Goal: Check status: Check status

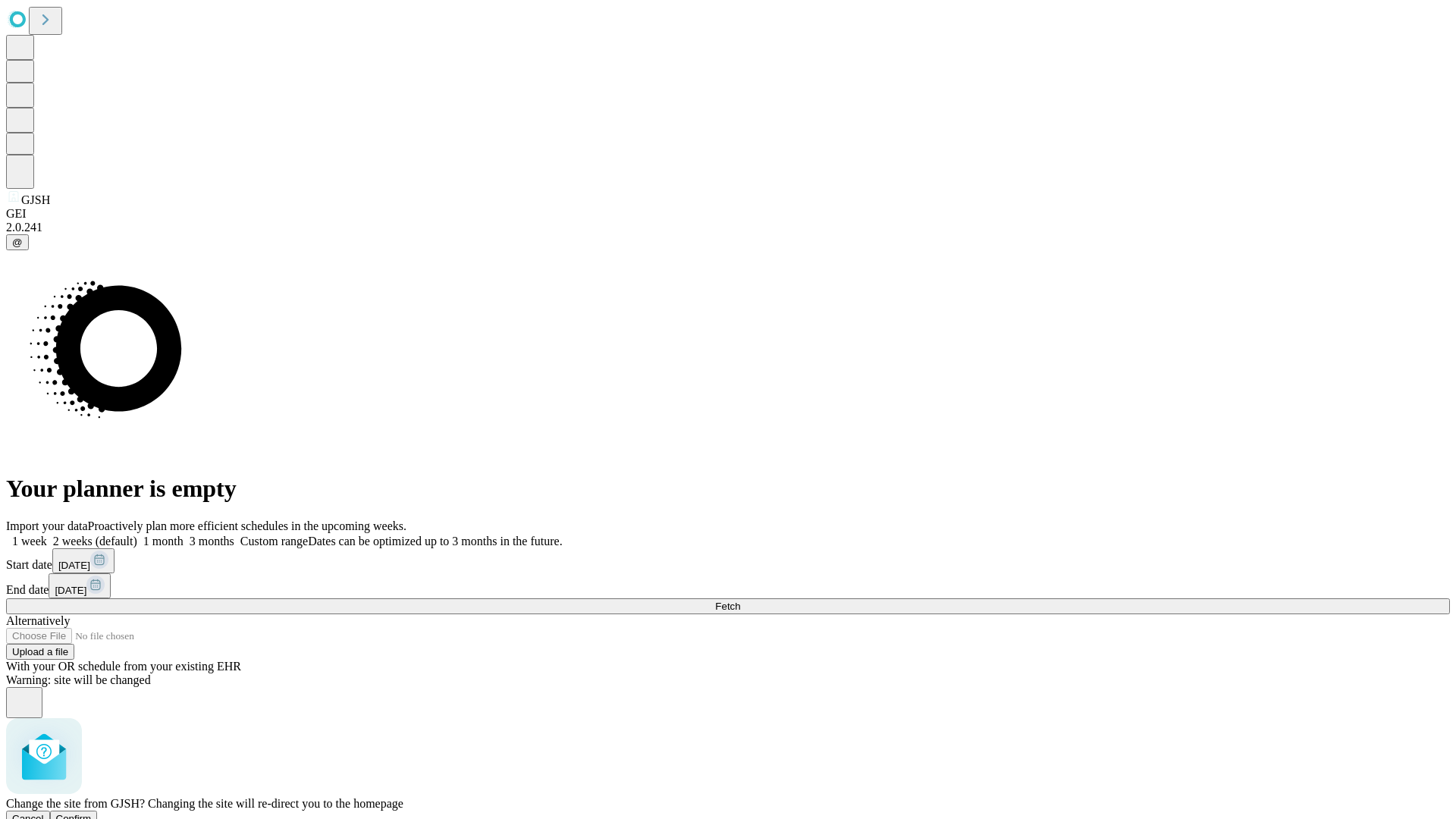
click at [92, 813] on span "Confirm" at bounding box center [74, 818] width 36 height 11
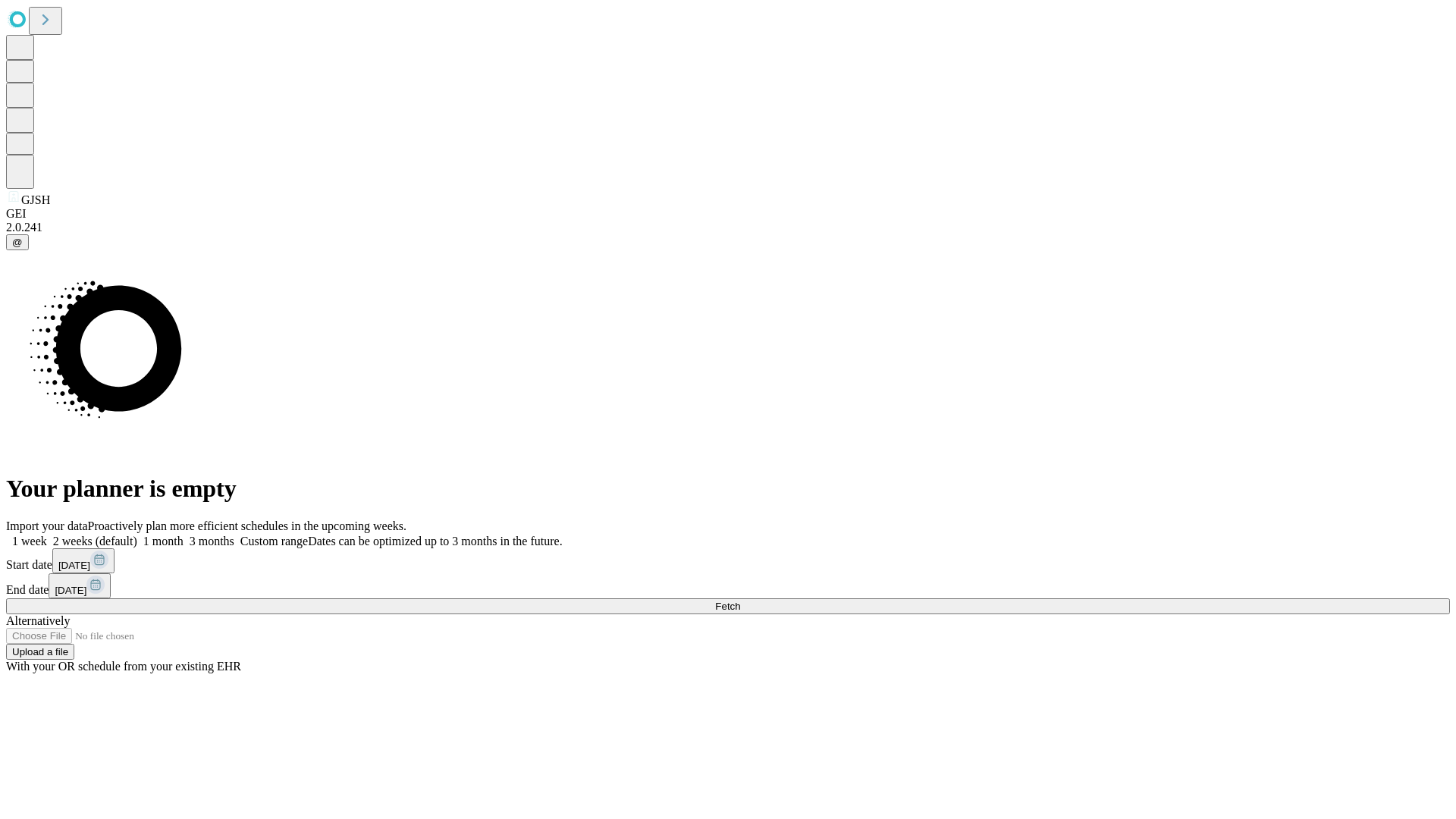
click at [47, 535] on label "1 week" at bounding box center [27, 541] width 40 height 13
click at [740, 601] on span "Fetch" at bounding box center [727, 606] width 25 height 11
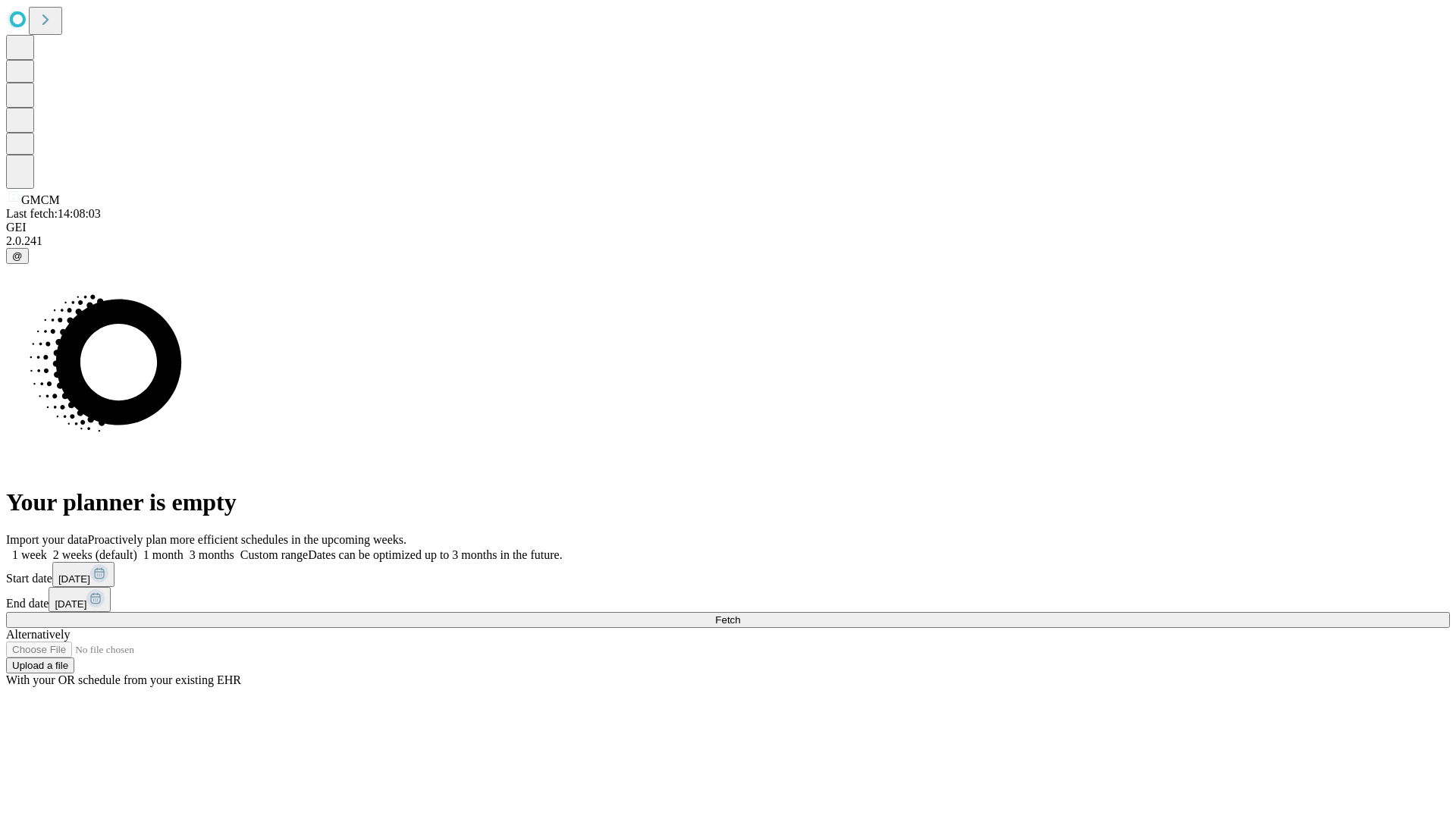
click at [47, 548] on label "1 week" at bounding box center [27, 555] width 40 height 13
click at [740, 614] on span "Fetch" at bounding box center [727, 619] width 25 height 11
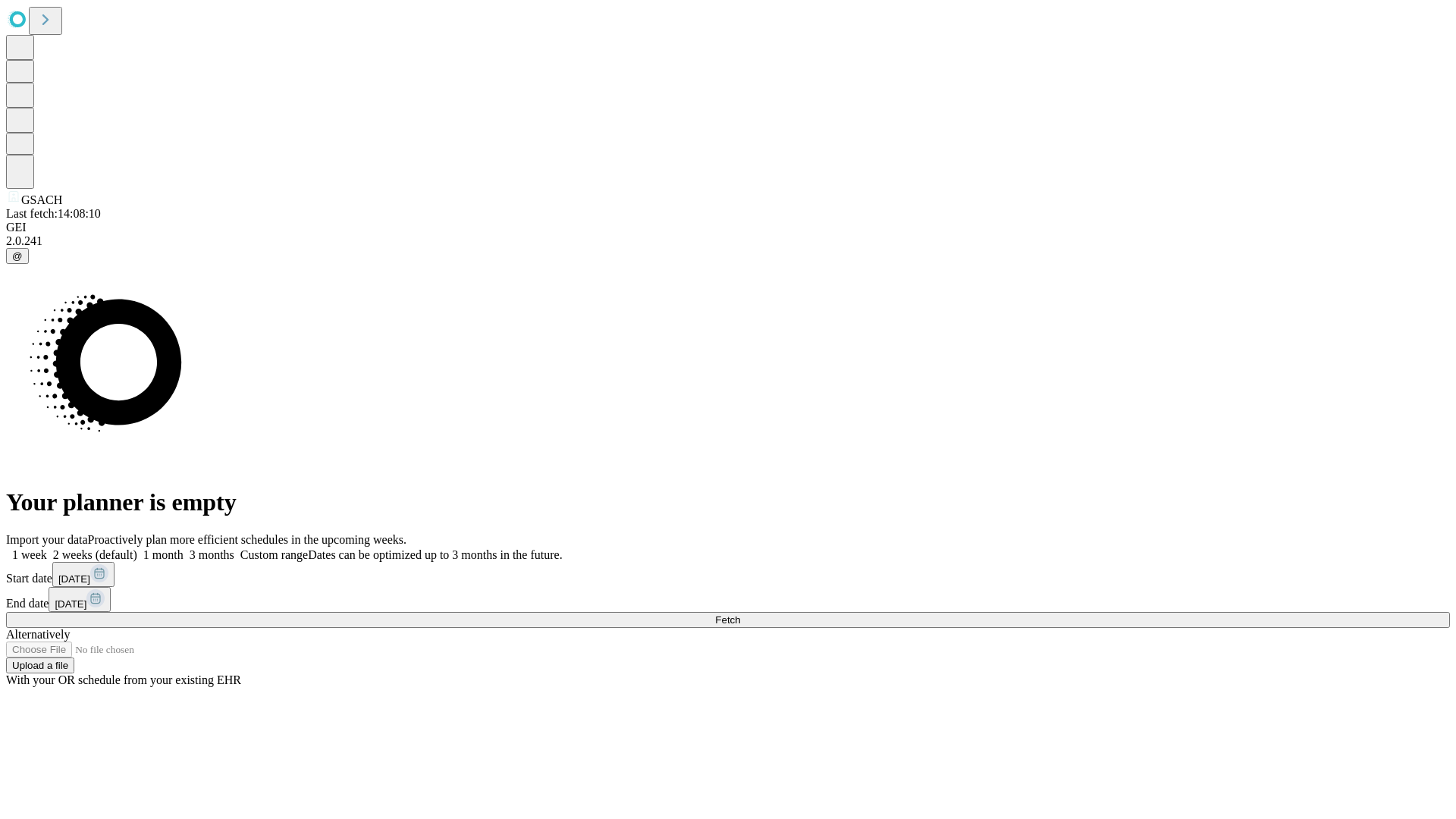
click at [47, 548] on label "1 week" at bounding box center [27, 555] width 40 height 13
click at [740, 614] on span "Fetch" at bounding box center [727, 619] width 25 height 11
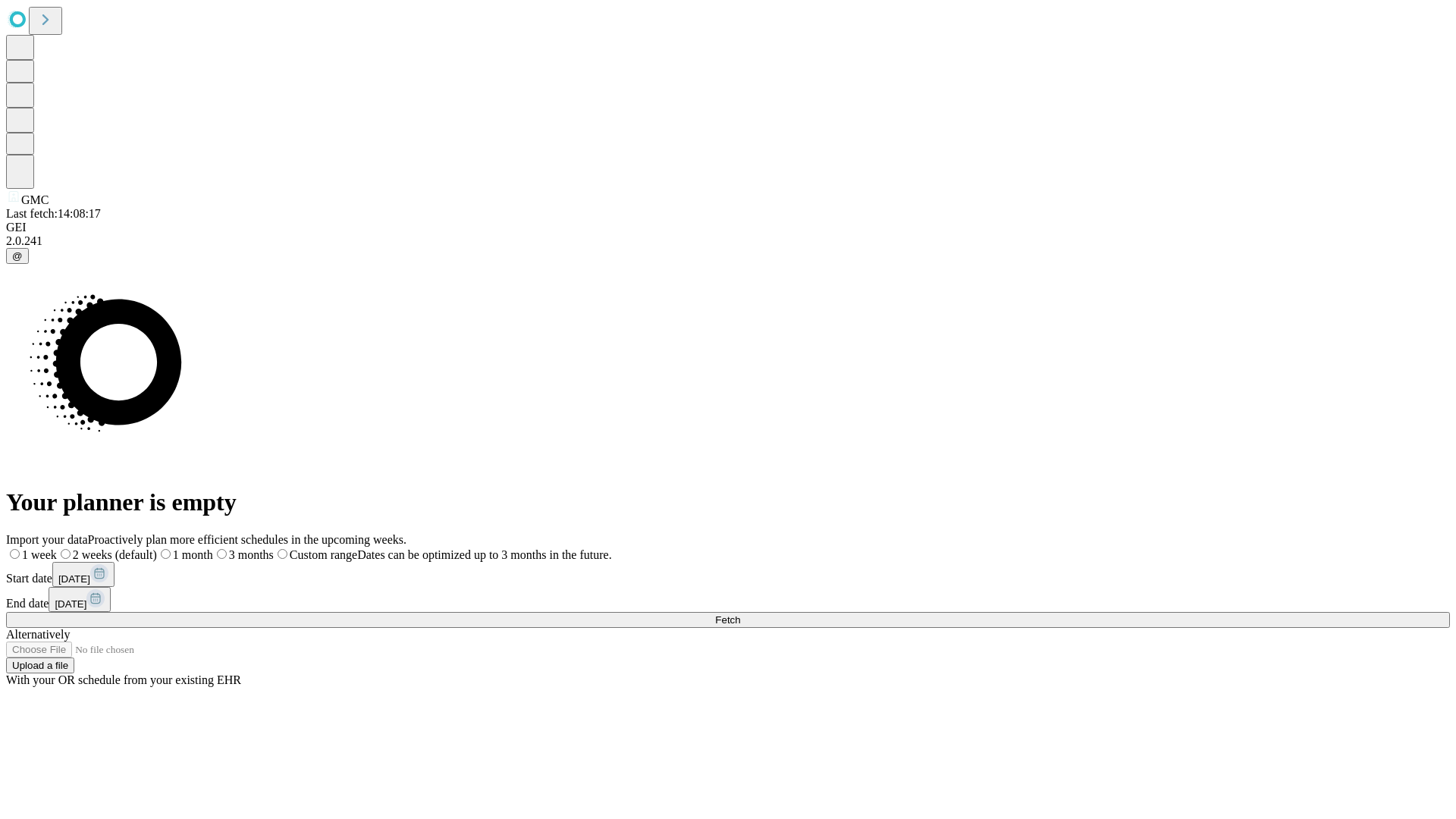
click at [57, 548] on label "1 week" at bounding box center [31, 555] width 51 height 13
click at [740, 614] on span "Fetch" at bounding box center [727, 619] width 25 height 11
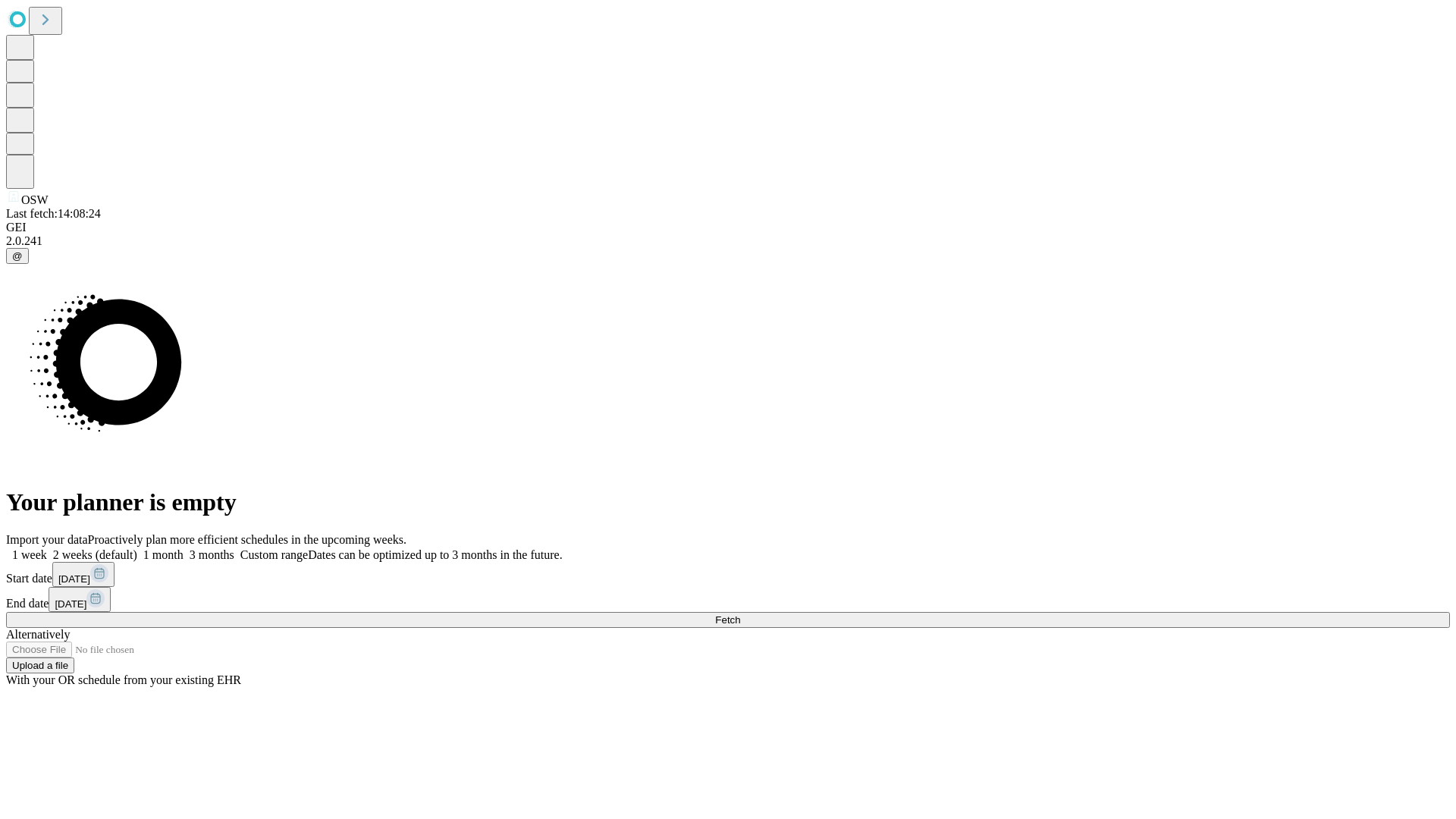
click at [740, 614] on span "Fetch" at bounding box center [727, 619] width 25 height 11
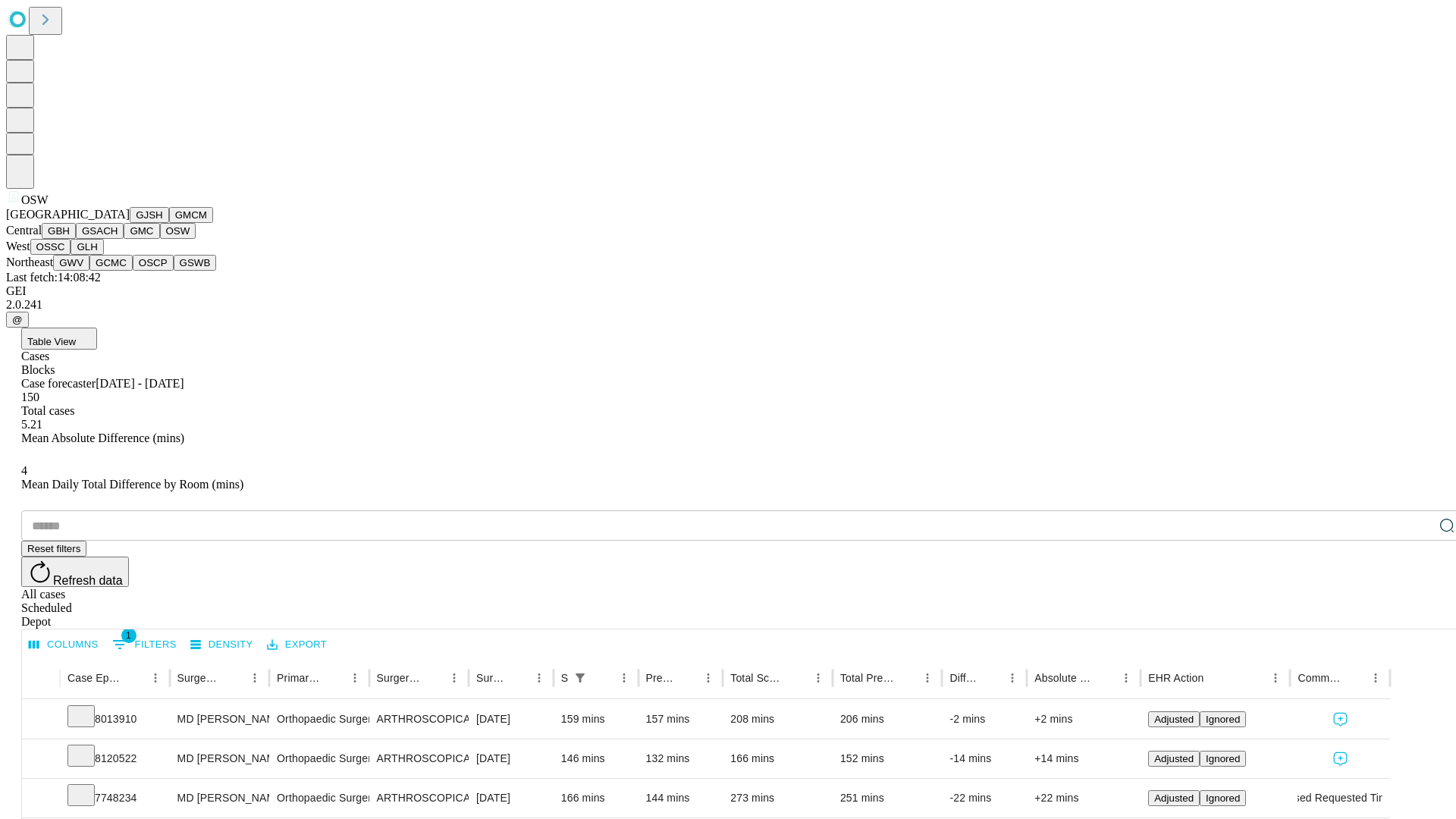
click at [71, 255] on button "OSSC" at bounding box center [51, 247] width 40 height 16
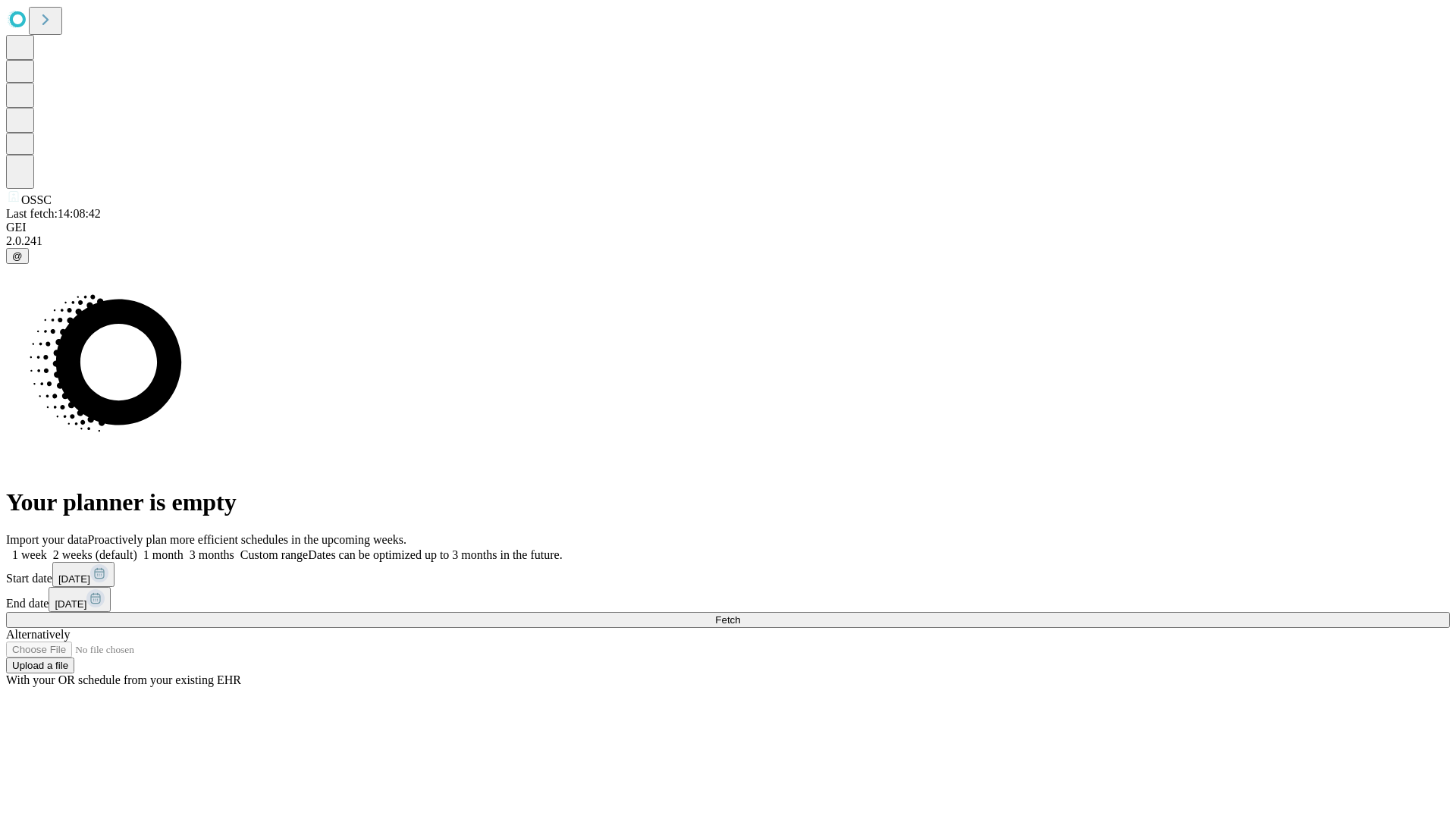
click at [47, 548] on label "1 week" at bounding box center [27, 555] width 40 height 13
click at [740, 614] on span "Fetch" at bounding box center [727, 619] width 25 height 11
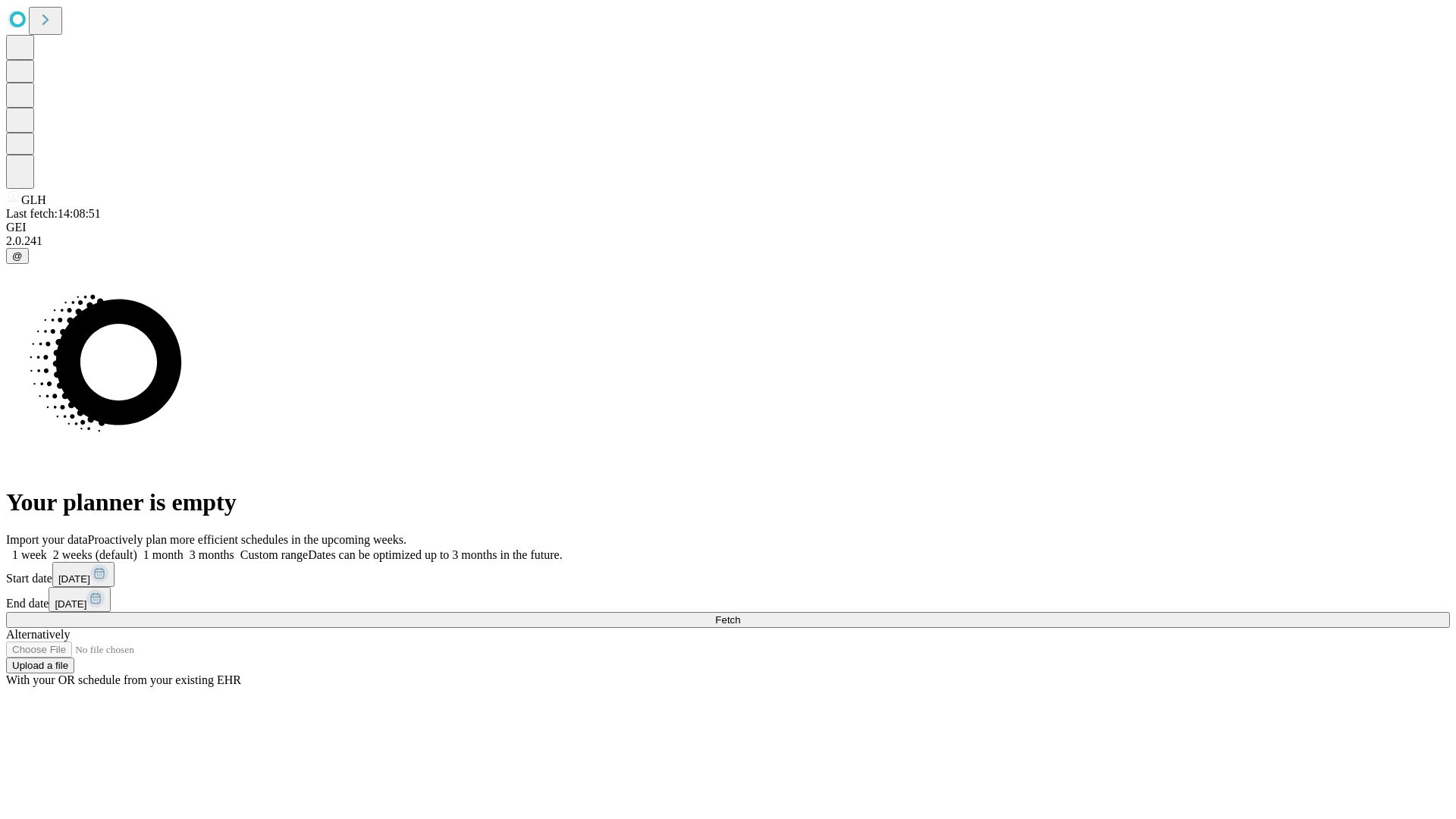
click at [47, 548] on label "1 week" at bounding box center [27, 555] width 40 height 13
click at [740, 614] on span "Fetch" at bounding box center [727, 619] width 25 height 11
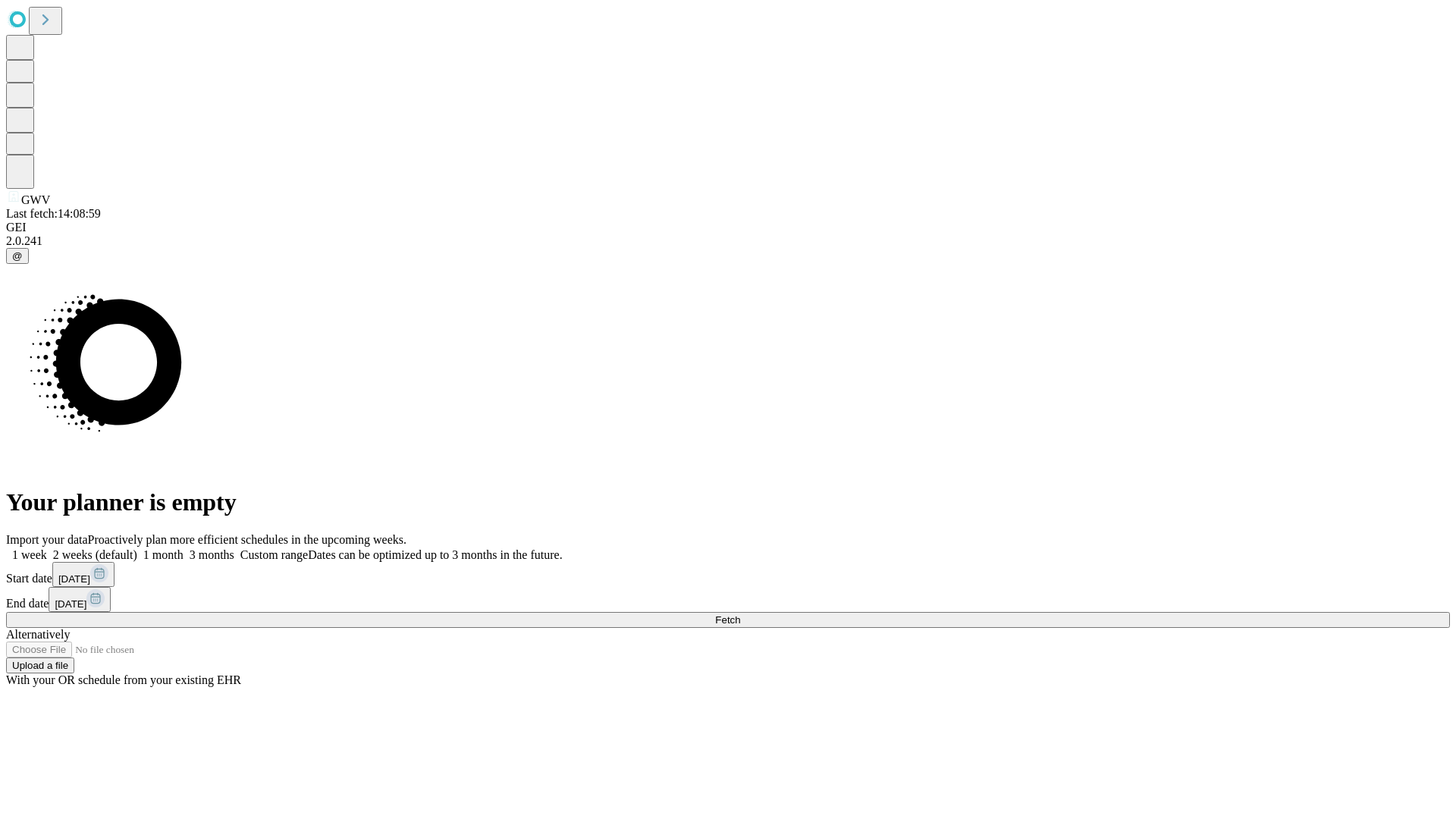
click at [47, 548] on label "1 week" at bounding box center [27, 555] width 40 height 13
click at [740, 614] on span "Fetch" at bounding box center [727, 619] width 25 height 11
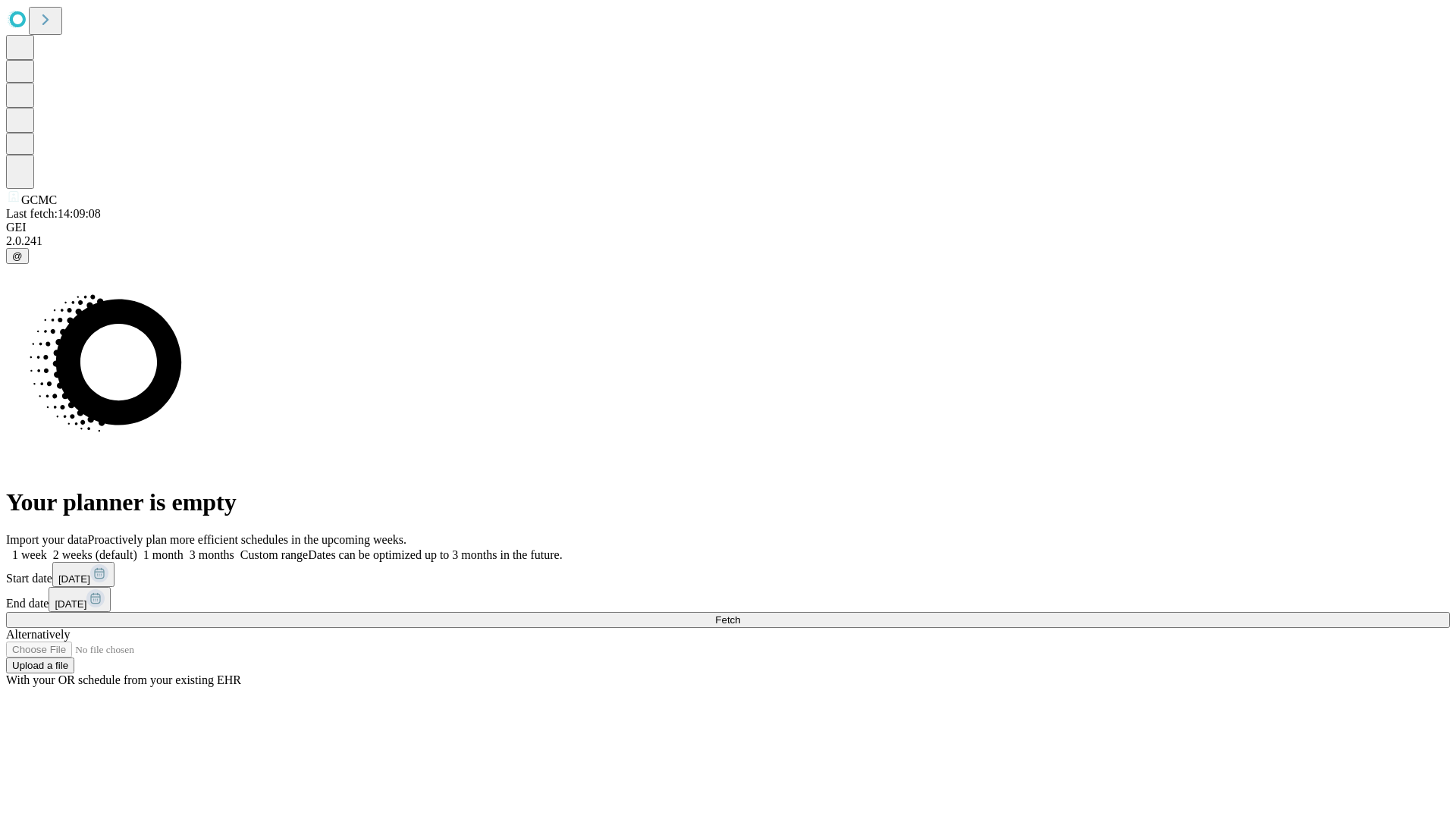
click at [47, 548] on label "1 week" at bounding box center [27, 555] width 40 height 13
click at [740, 614] on span "Fetch" at bounding box center [727, 619] width 25 height 11
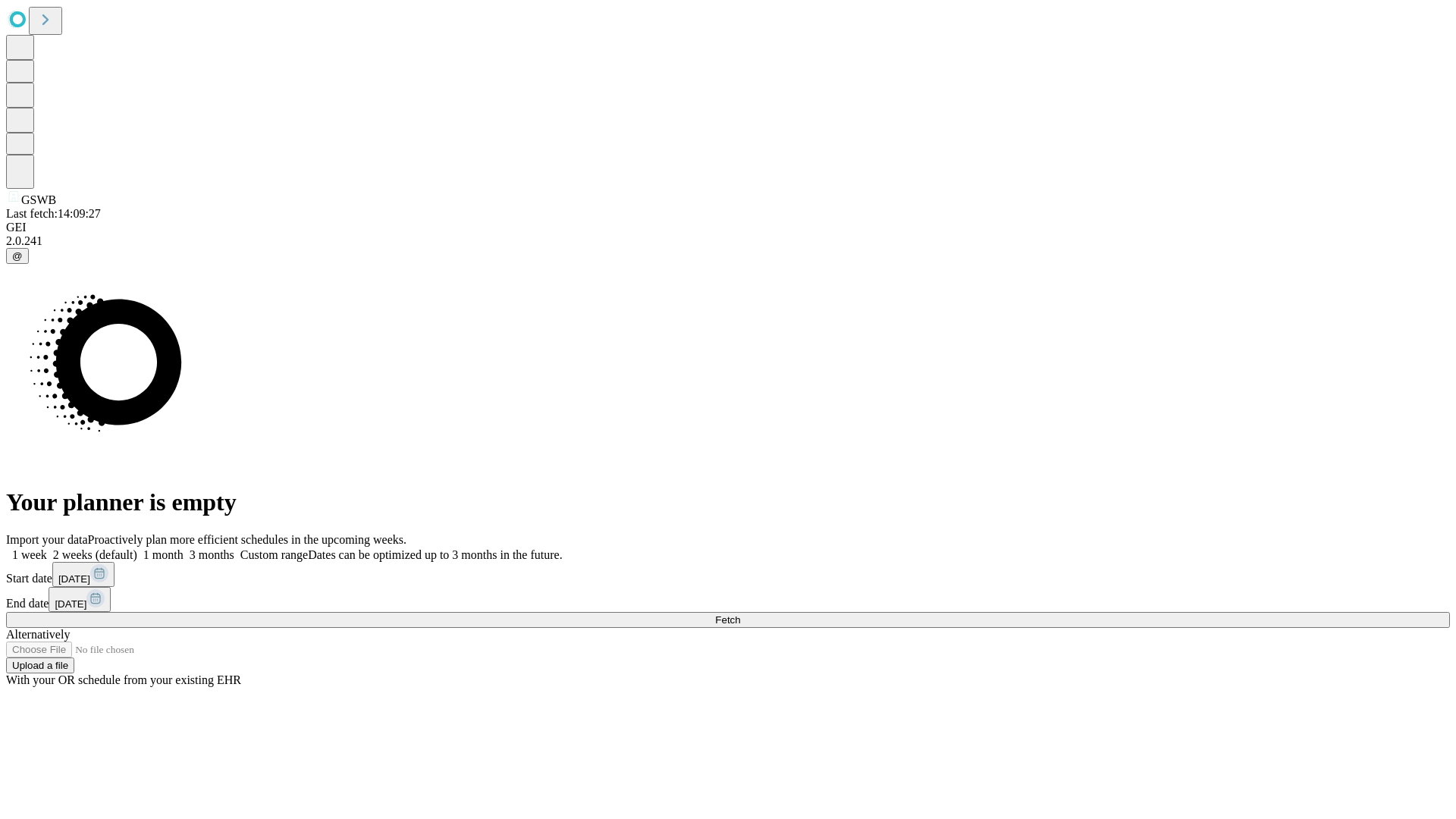
click at [47, 548] on label "1 week" at bounding box center [27, 555] width 40 height 13
click at [740, 614] on span "Fetch" at bounding box center [727, 619] width 25 height 11
